Goal: Check status

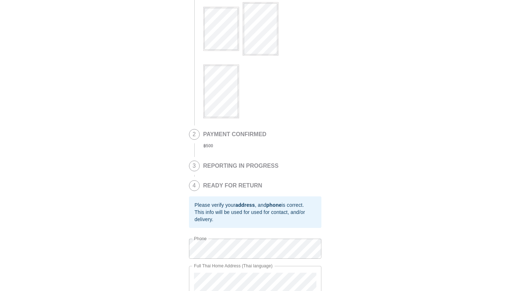
scroll to position [79, 0]
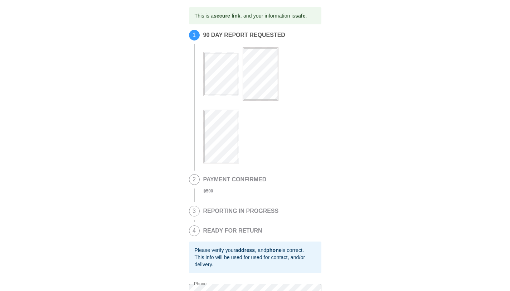
click at [184, 78] on div "This is a secure link , and your information is safe . 1 90 DAY REPORT REQUESTE…" at bounding box center [255, 184] width 496 height 354
